Goal: Find specific page/section: Find specific page/section

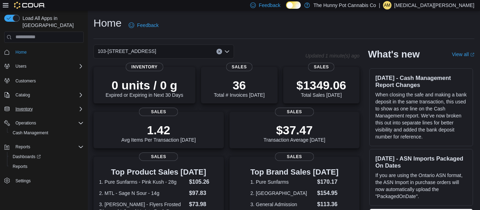
click at [80, 105] on div "Inventory" at bounding box center [48, 109] width 71 height 8
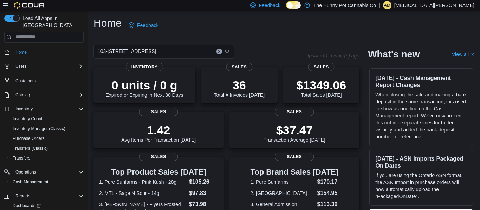
click at [37, 91] on div "Catalog" at bounding box center [48, 95] width 71 height 8
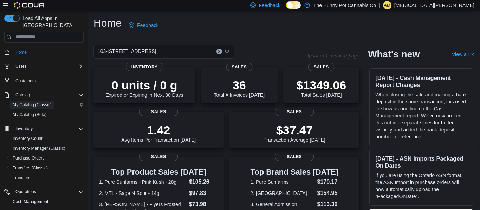
click at [36, 102] on span "My Catalog (Classic)" at bounding box center [32, 105] width 39 height 6
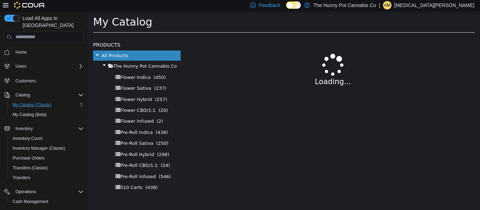
select select "**********"
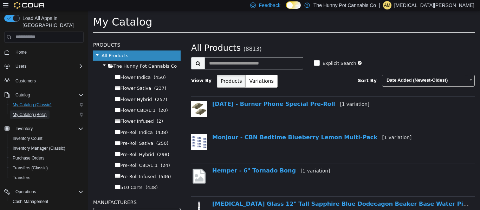
click at [31, 112] on span "My Catalog (Beta)" at bounding box center [30, 115] width 34 height 6
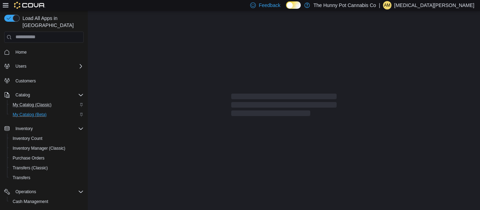
select select "**********"
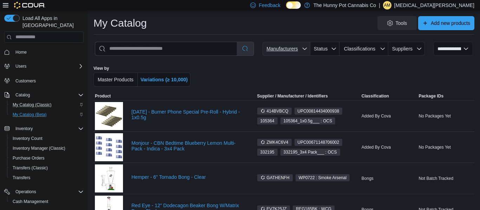
click at [295, 48] on span "Manufacturers" at bounding box center [281, 49] width 31 height 6
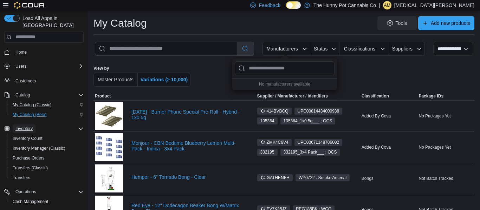
click at [23, 125] on span "Inventory" at bounding box center [23, 129] width 17 height 8
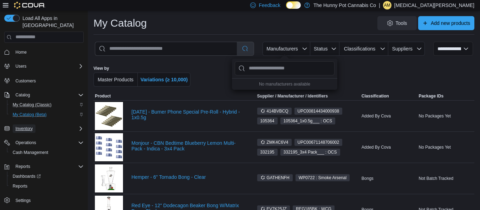
click at [23, 125] on span "Inventory" at bounding box center [23, 129] width 17 height 8
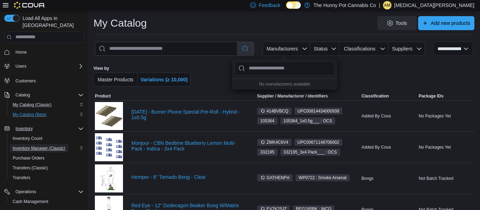
click at [26, 144] on span "Inventory Manager (Classic)" at bounding box center [39, 148] width 53 height 8
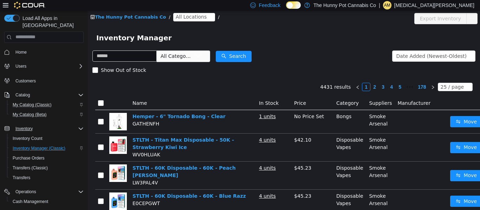
click at [184, 20] on span "All Locations" at bounding box center [191, 17] width 31 height 8
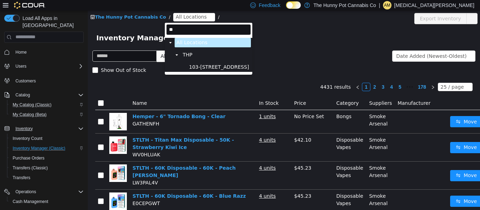
type input "*"
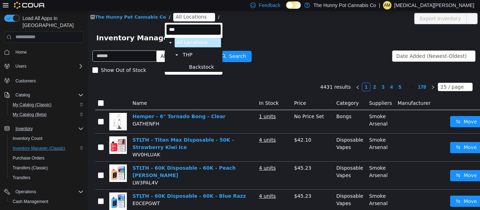
type input "****"
click at [209, 68] on span "Backstock" at bounding box center [201, 67] width 25 height 6
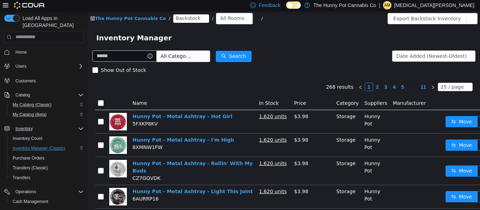
click at [220, 18] on div "All Rooms" at bounding box center [232, 18] width 24 height 11
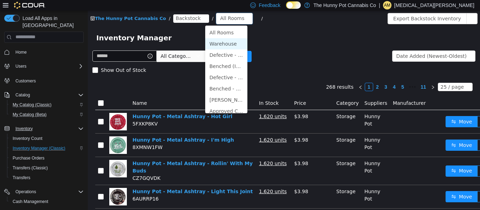
click at [224, 41] on li "Warehouse" at bounding box center [226, 43] width 42 height 11
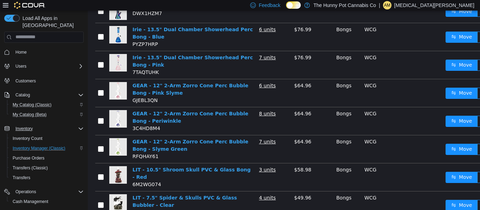
scroll to position [490, 0]
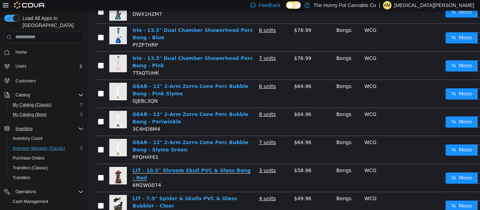
click at [234, 167] on link "LIT - 10.5" Shroom Skull PVC & Glass Bong - Red" at bounding box center [191, 173] width 118 height 13
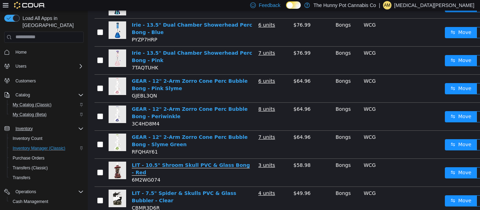
scroll to position [549, 1]
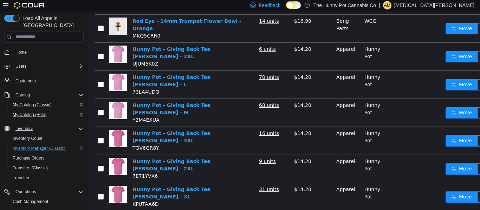
scroll to position [517, 0]
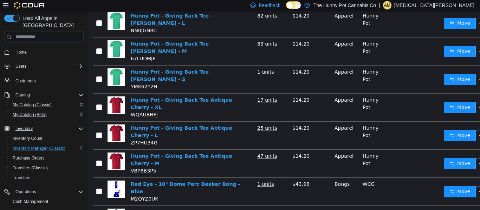
scroll to position [0, 2]
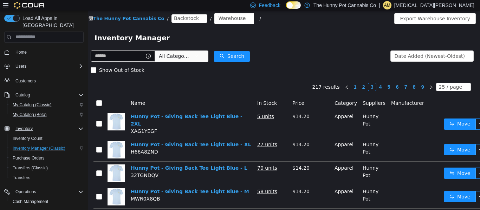
click at [303, 62] on form "All Categories Date Added (Newest-Oldest) Search Show Out of Stock" at bounding box center [282, 63] width 383 height 28
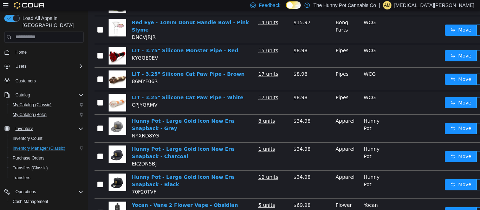
scroll to position [521, 1]
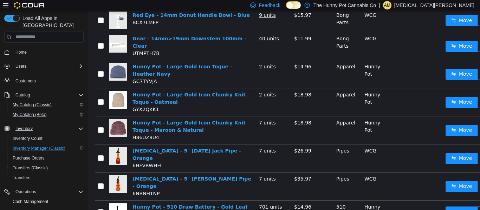
scroll to position [552, 0]
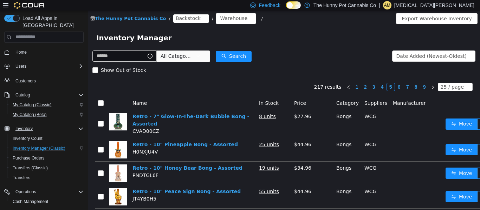
click at [401, 83] on link "6" at bounding box center [399, 87] width 8 height 8
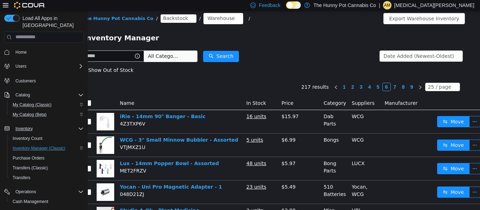
scroll to position [1, 13]
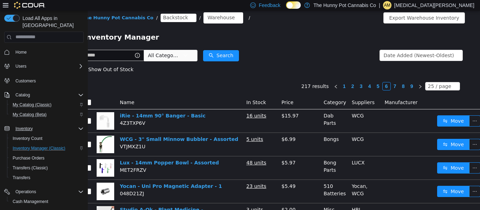
click at [289, 60] on form "All Categories Date Added (Newest-Oldest) Search Show Out of Stock" at bounding box center [271, 62] width 383 height 28
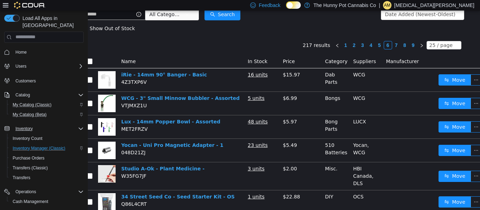
scroll to position [42, 11]
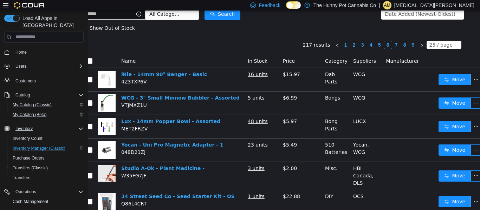
click at [198, 57] on th "Name" at bounding box center [181, 60] width 126 height 13
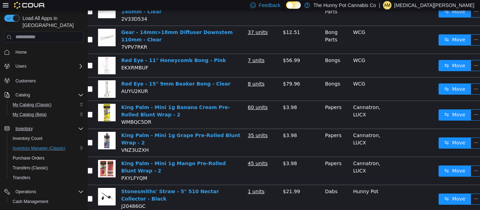
scroll to position [0, 11]
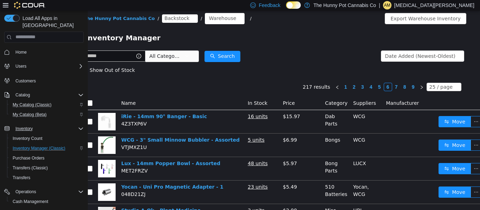
click at [283, 41] on div "Inventory Manager" at bounding box center [272, 37] width 375 height 11
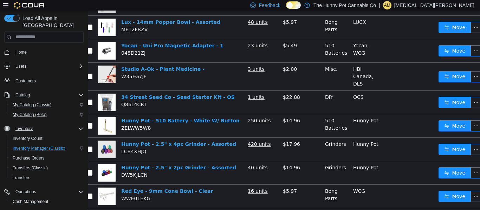
scroll to position [0, 11]
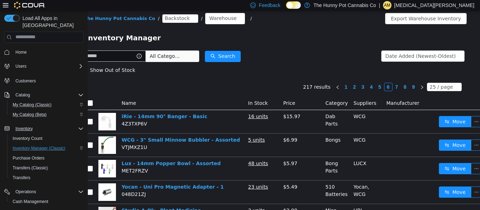
click at [283, 41] on div "Inventory Manager" at bounding box center [272, 37] width 375 height 11
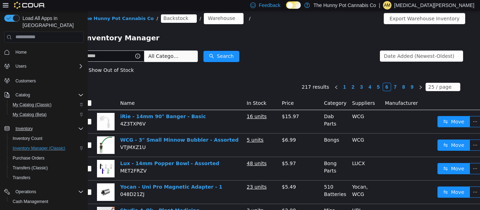
scroll to position [0, 13]
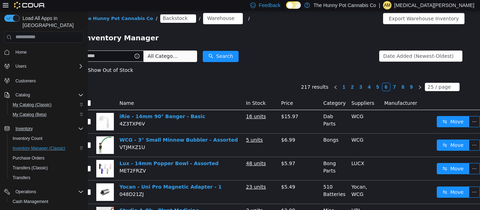
click at [205, 102] on th "Name" at bounding box center [180, 103] width 126 height 13
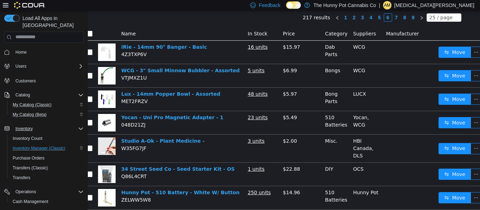
scroll to position [0, 11]
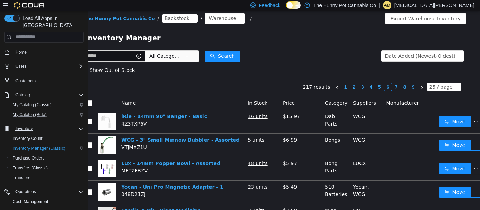
click at [205, 102] on th "Name" at bounding box center [181, 103] width 126 height 13
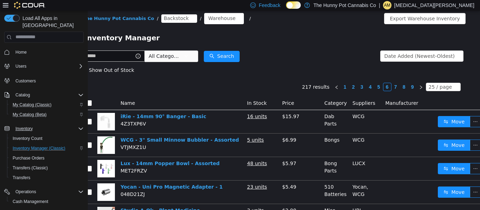
scroll to position [0, 13]
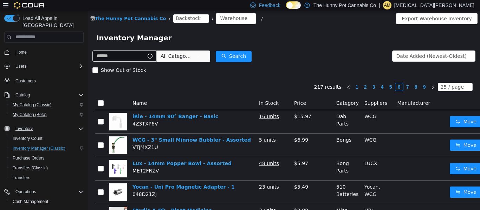
scroll to position [1, 0]
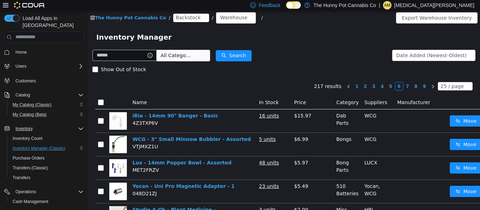
click at [313, 66] on div "Show Out of Stock" at bounding box center [283, 69] width 383 height 14
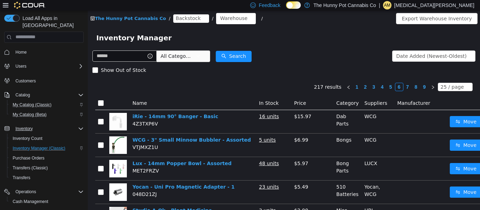
scroll to position [3, 0]
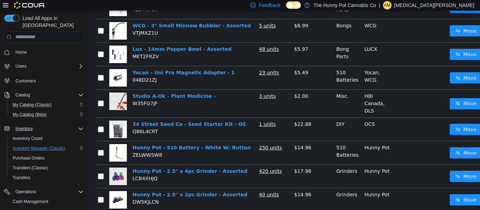
scroll to position [0, 0]
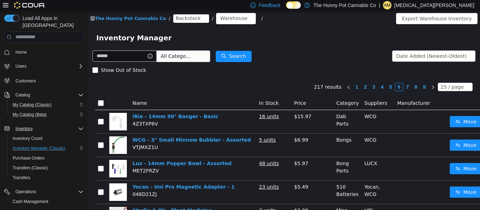
click at [289, 62] on form "All Categories Date Added (Newest-Oldest) Search Show Out of Stock" at bounding box center [283, 63] width 383 height 28
click at [22, 49] on span "Home" at bounding box center [20, 52] width 11 height 8
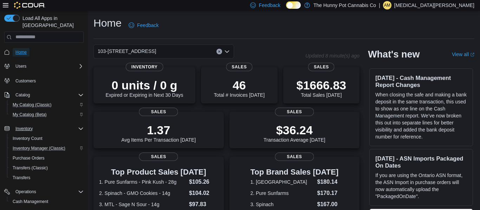
click at [22, 50] on span "Home" at bounding box center [20, 53] width 11 height 6
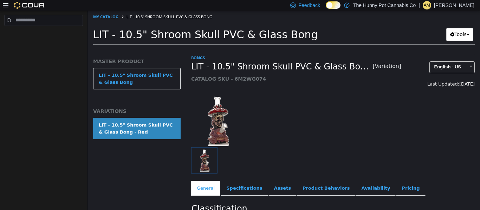
scroll to position [1, 0]
